Goal: Transaction & Acquisition: Purchase product/service

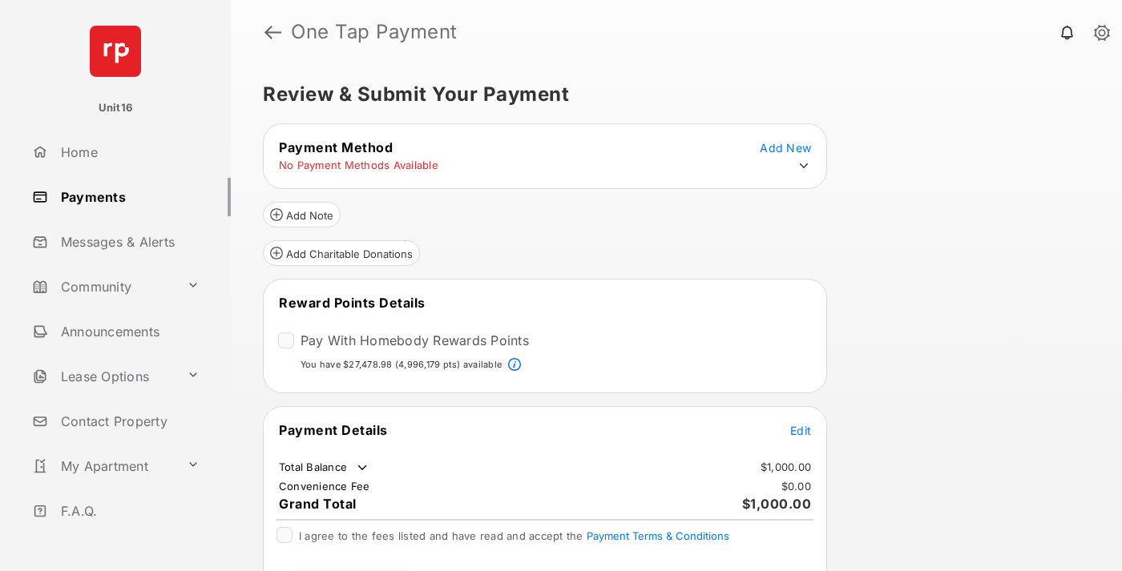
click at [801, 430] on span "Edit" at bounding box center [800, 431] width 21 height 14
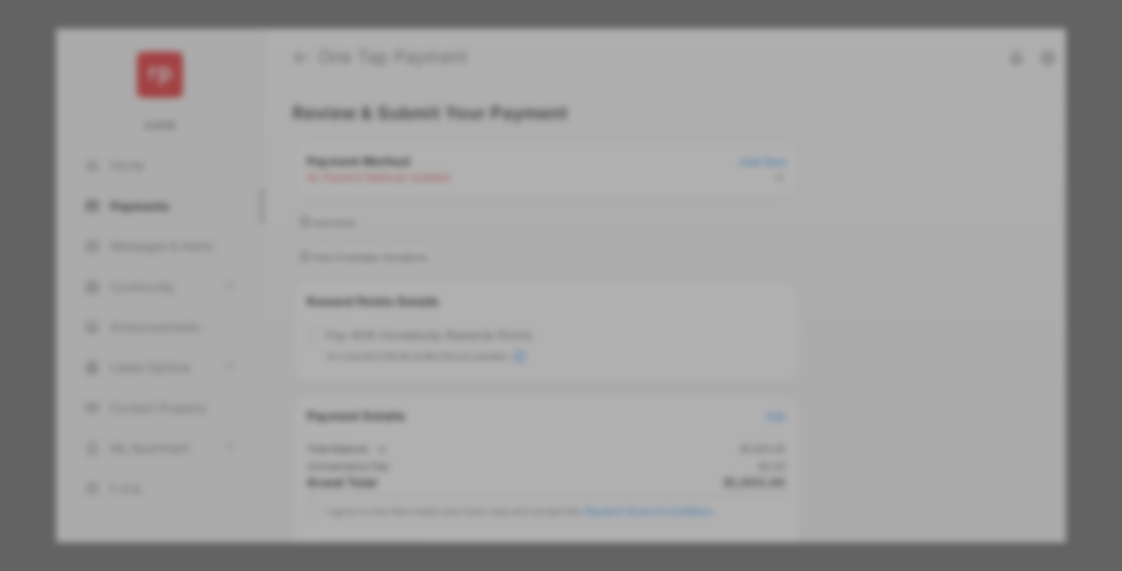
click at [531, 311] on div "Other Amount" at bounding box center [531, 322] width 260 height 27
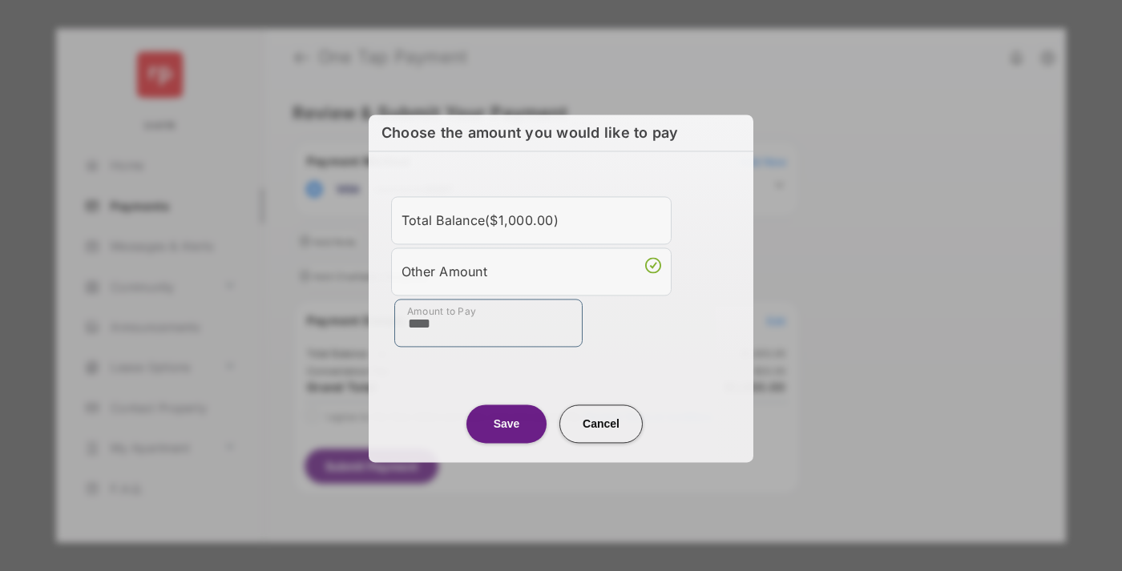
type input "****"
click at [506, 423] on button "Save" at bounding box center [506, 424] width 80 height 38
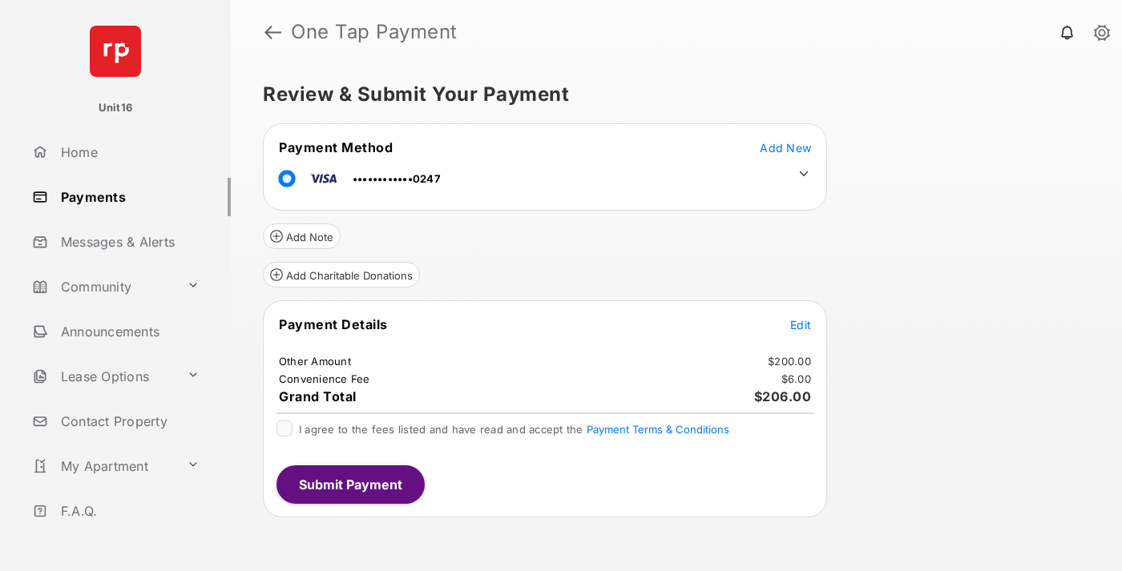
click at [804, 174] on icon at bounding box center [804, 174] width 14 height 14
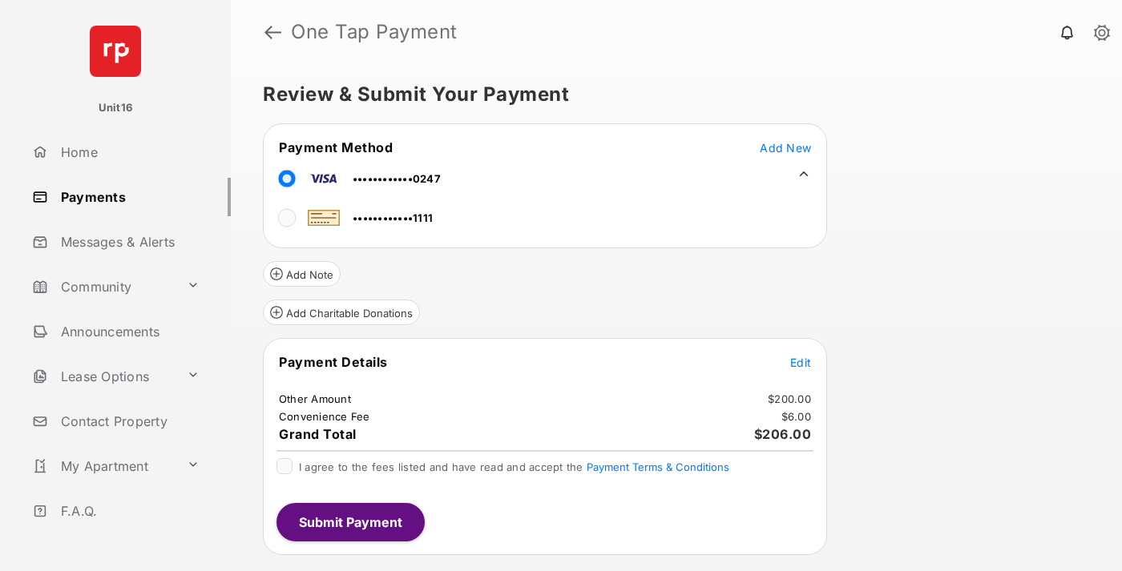
click at [801, 362] on span "Edit" at bounding box center [800, 363] width 21 height 14
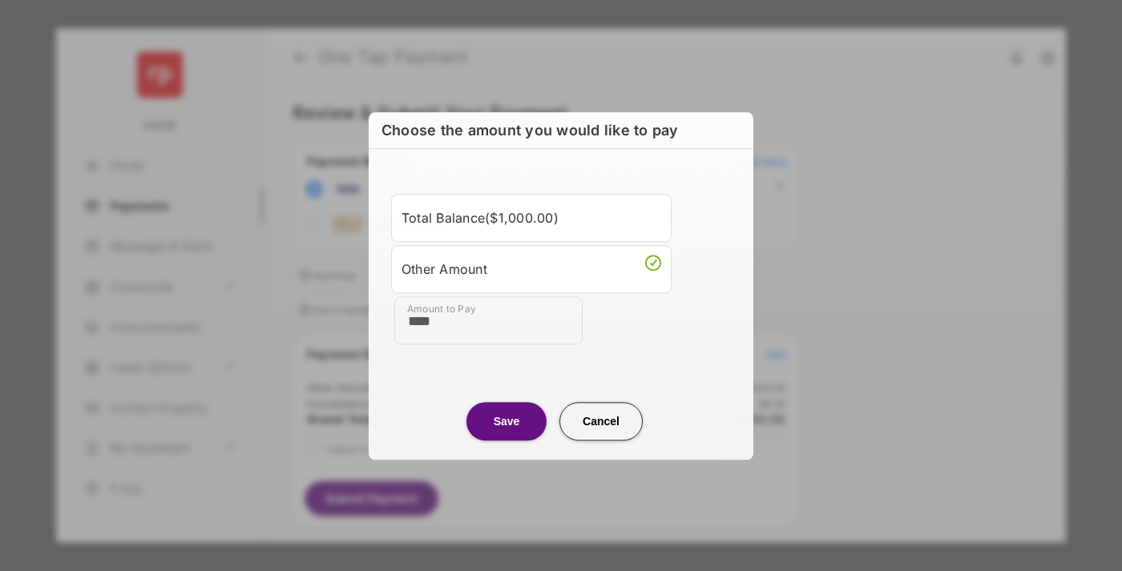
click at [506, 421] on button "Save" at bounding box center [506, 421] width 80 height 38
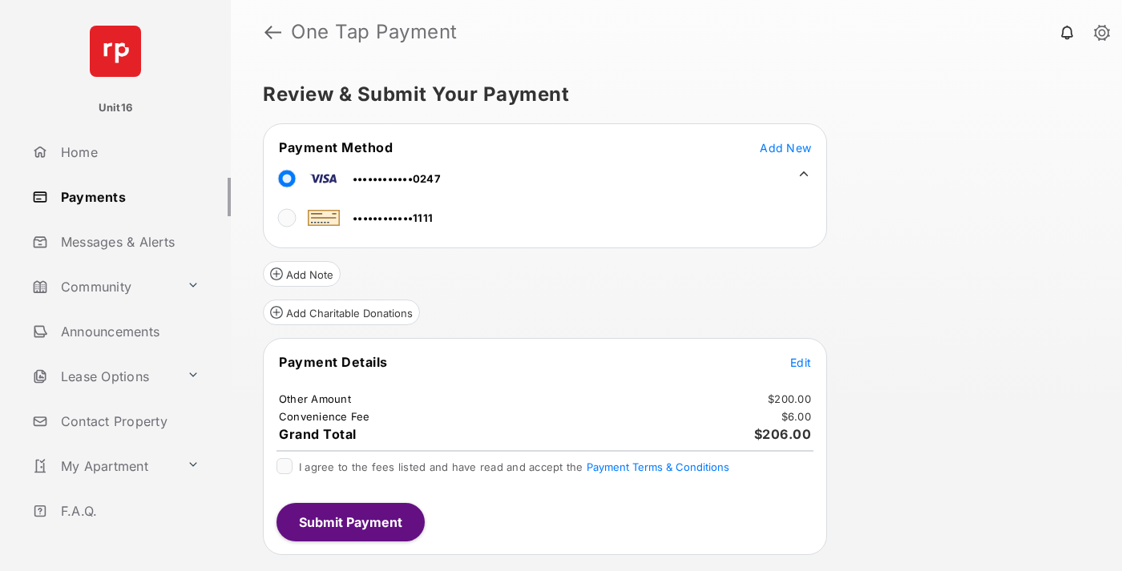
click at [349, 522] on button "Submit Payment" at bounding box center [350, 522] width 148 height 38
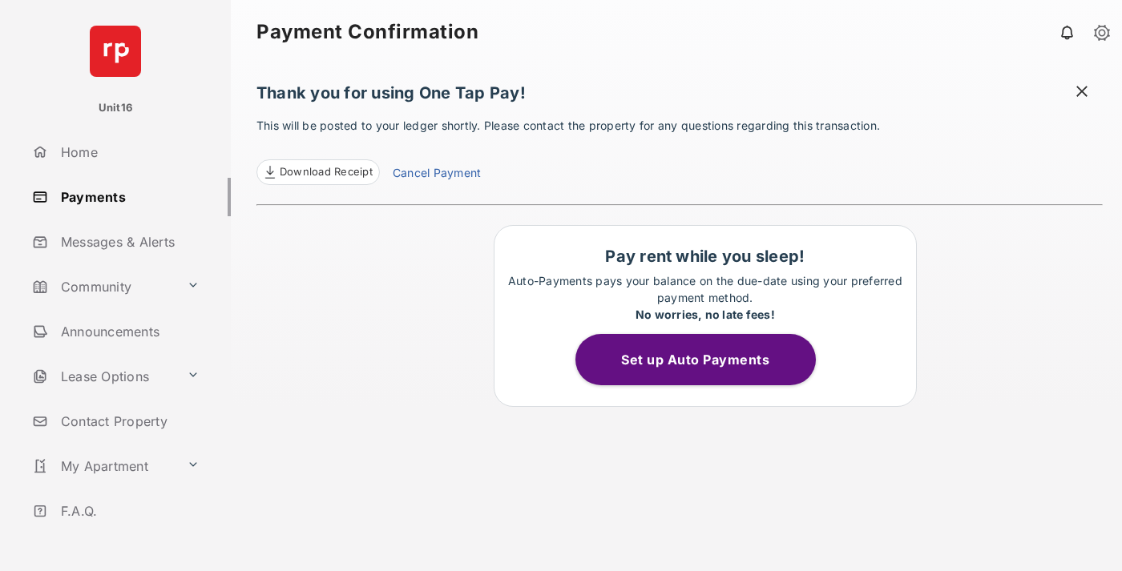
click at [436, 175] on link "Cancel Payment" at bounding box center [437, 174] width 88 height 21
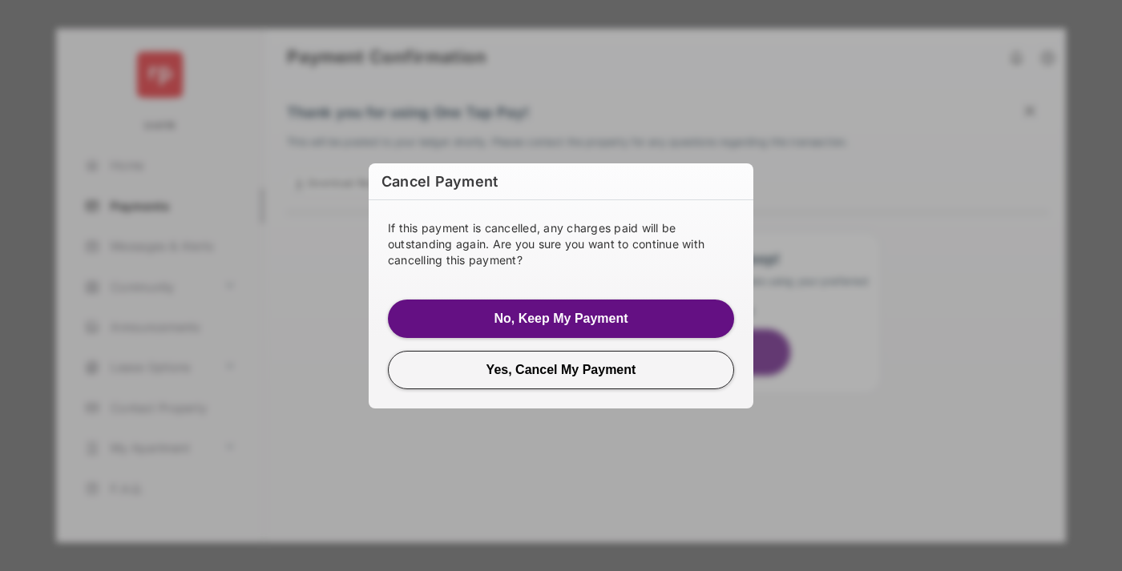
click at [561, 369] on button "Yes, Cancel My Payment" at bounding box center [561, 370] width 346 height 38
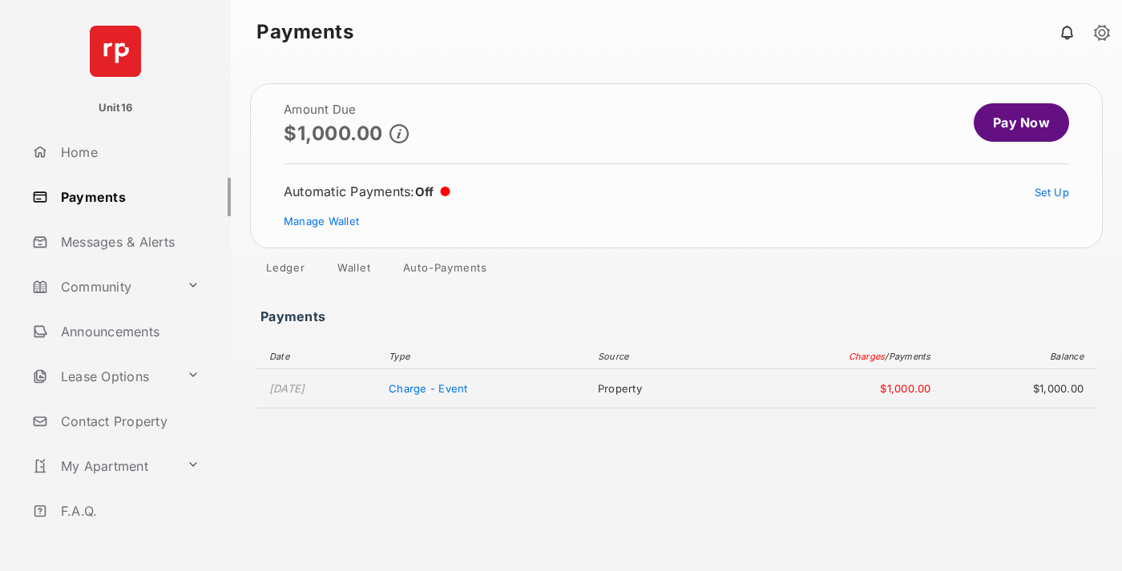
click at [321, 221] on link "Manage Wallet" at bounding box center [321, 221] width 75 height 13
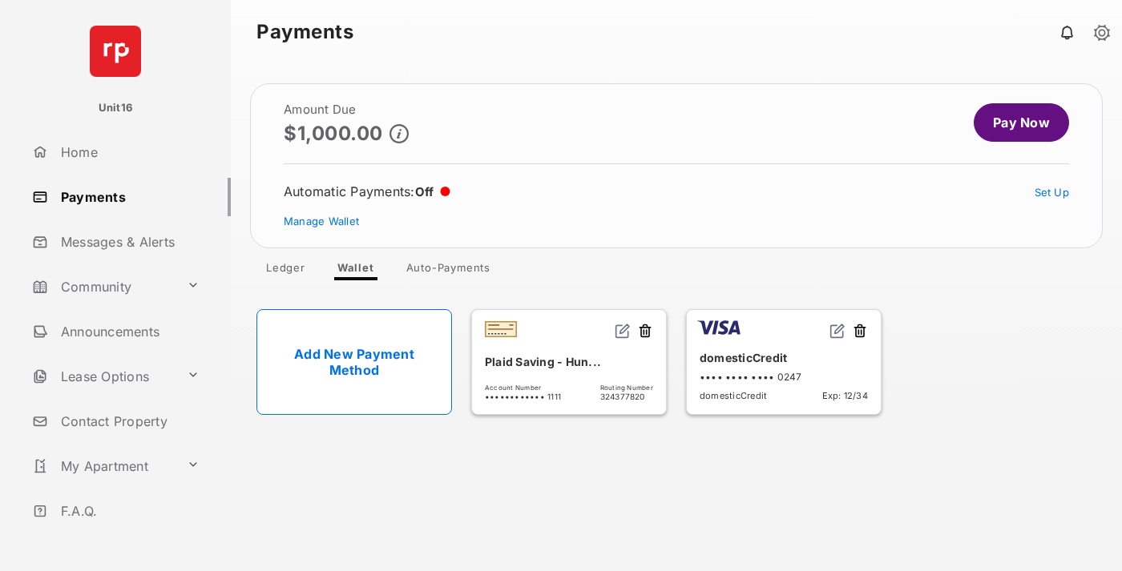
click at [860, 332] on button at bounding box center [860, 332] width 16 height 18
